Goal: Task Accomplishment & Management: Complete application form

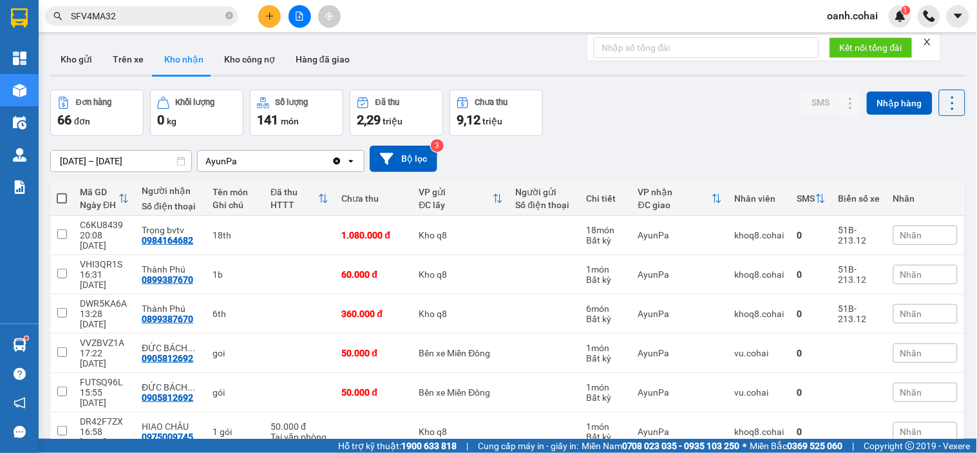
click at [277, 14] on button at bounding box center [269, 16] width 23 height 23
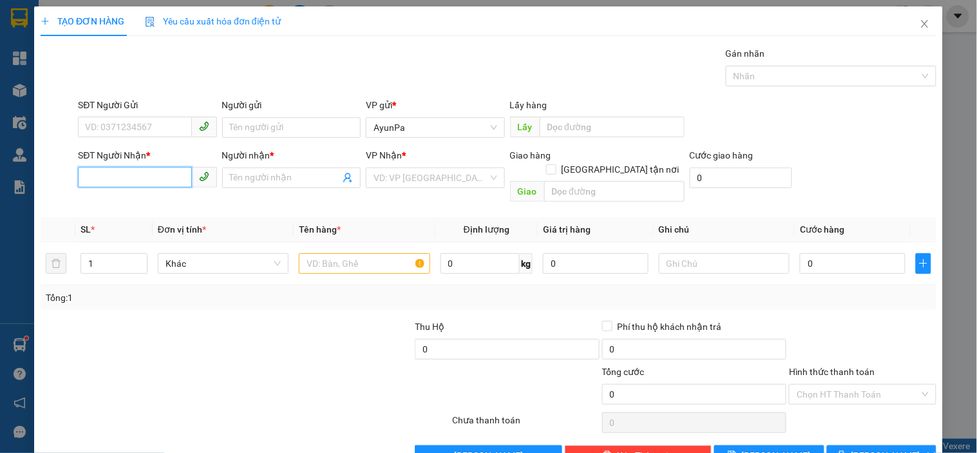
click at [144, 173] on input "SĐT Người Nhận *" at bounding box center [134, 177] width 113 height 21
click at [117, 202] on div "0924816561 - Ngọc 0355459449" at bounding box center [151, 203] width 133 height 14
type input "0924816561"
type input "Ngọc 0355459449"
type input "0924816561"
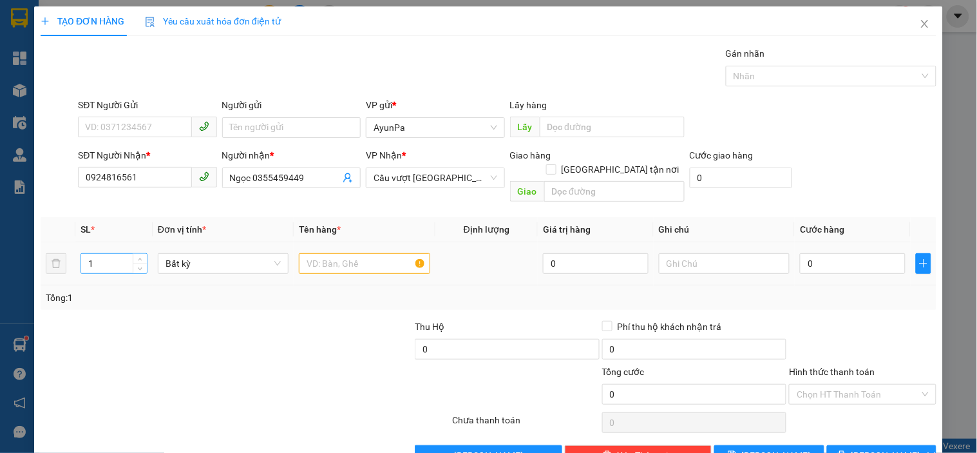
click at [116, 254] on input "1" at bounding box center [114, 263] width 66 height 19
type input "2"
click at [382, 253] on input "text" at bounding box center [364, 263] width 131 height 21
type input "1"
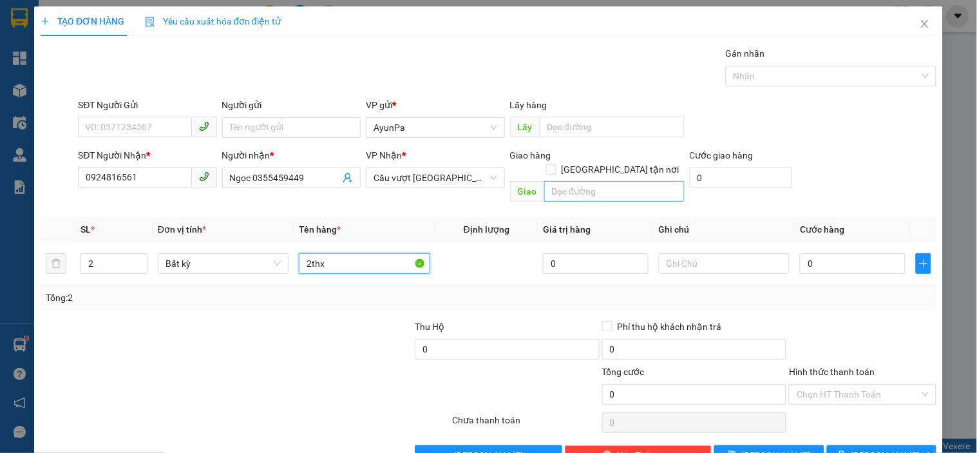
type input "2thx"
click at [615, 181] on input "text" at bounding box center [614, 191] width 140 height 21
type input "m"
type input "Mỹ Phước 4"
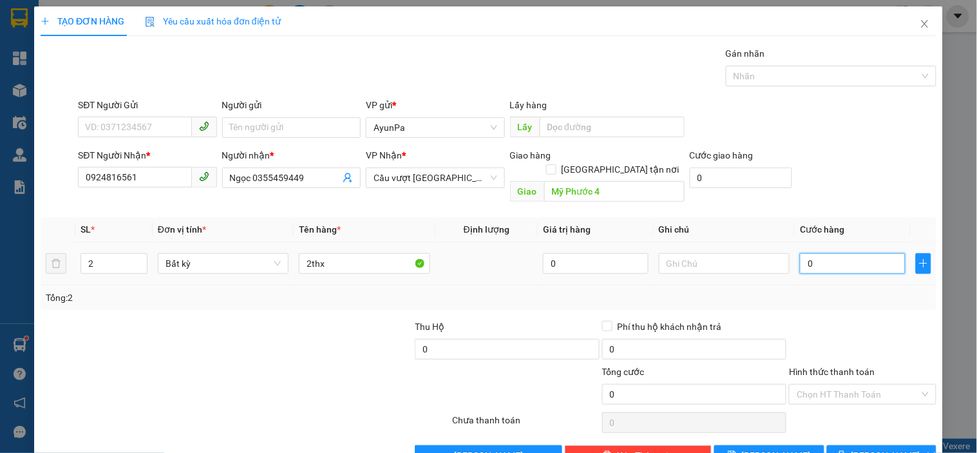
click at [850, 258] on input "0" at bounding box center [853, 263] width 106 height 21
type input "2"
type input "20"
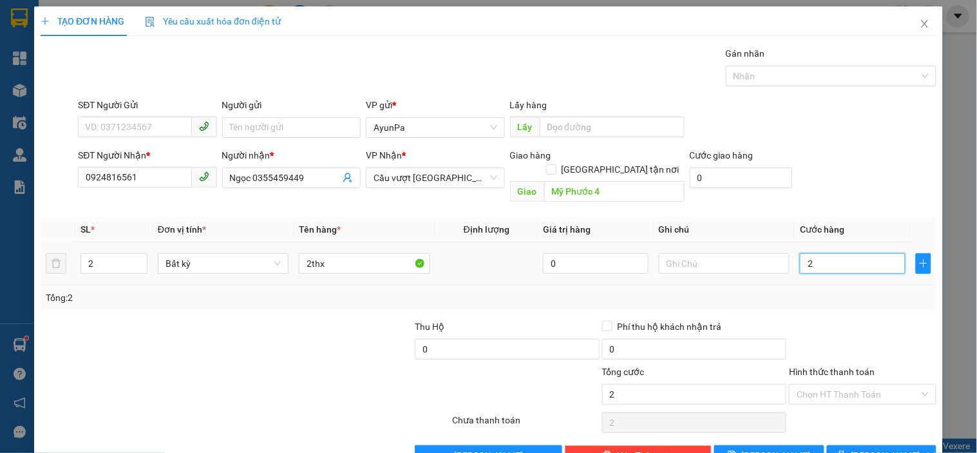
type input "20"
type input "200"
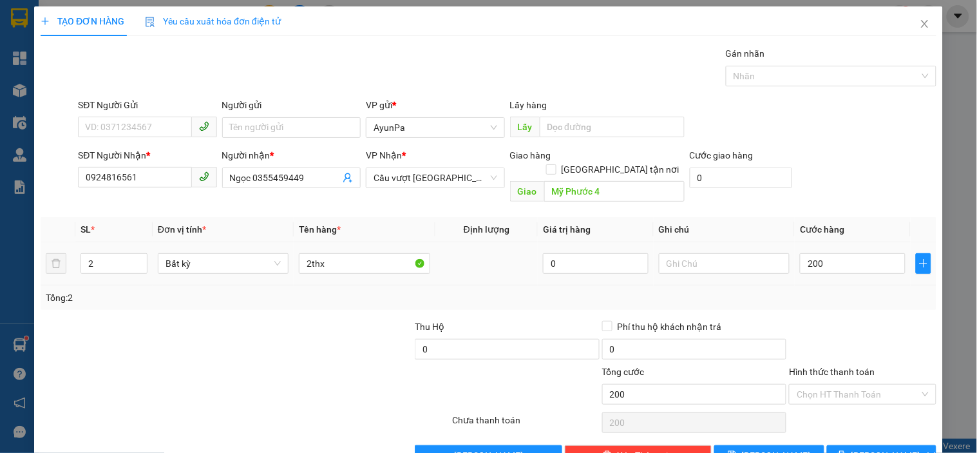
type input "200.000"
click at [847, 297] on div "Transit Pickup Surcharge Ids Transit Deliver Surcharge Ids Transit Deliver Surc…" at bounding box center [488, 255] width 895 height 419
click at [842, 390] on div "Hình thức thanh toán Chọn HT Thanh Toán" at bounding box center [862, 386] width 147 height 45
click at [835, 387] on input "Hình thức thanh toán" at bounding box center [857, 393] width 122 height 19
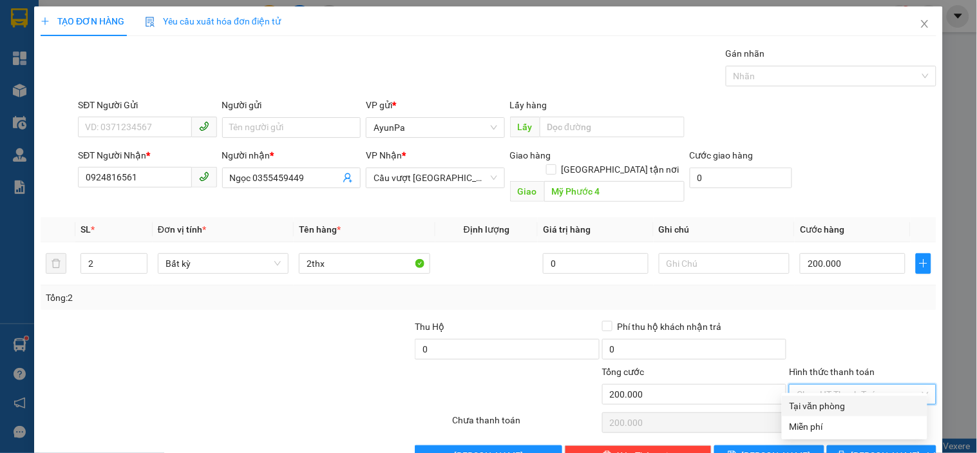
click at [816, 408] on div "Tại văn phòng" at bounding box center [854, 405] width 130 height 14
type input "0"
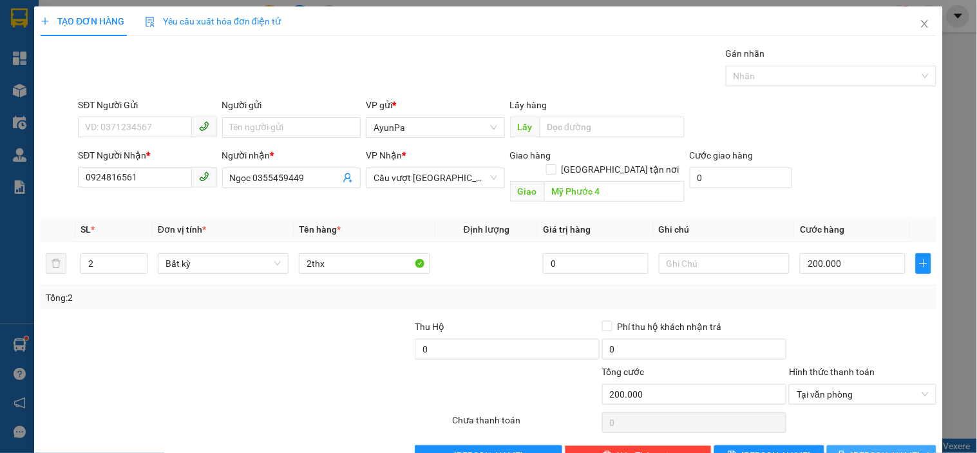
click at [827, 445] on button "[PERSON_NAME] và In" at bounding box center [881, 455] width 109 height 21
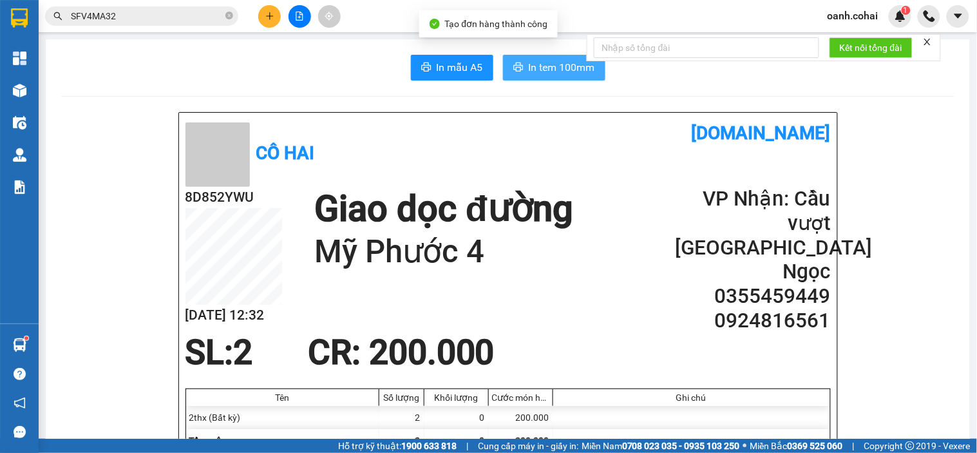
click at [536, 69] on span "In tem 100mm" at bounding box center [562, 67] width 66 height 16
